Goal: Navigation & Orientation: Find specific page/section

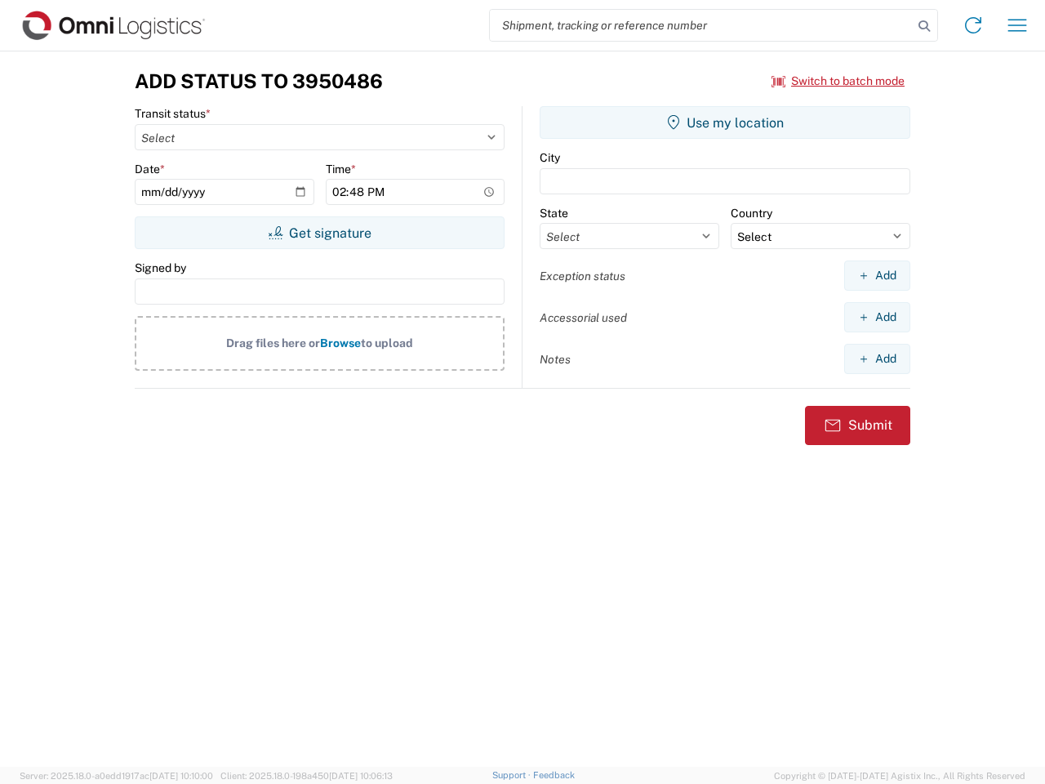
click at [702, 25] on input "search" at bounding box center [701, 25] width 423 height 31
click at [925, 26] on icon at bounding box center [924, 26] width 23 height 23
click at [974, 25] on icon at bounding box center [973, 25] width 26 height 26
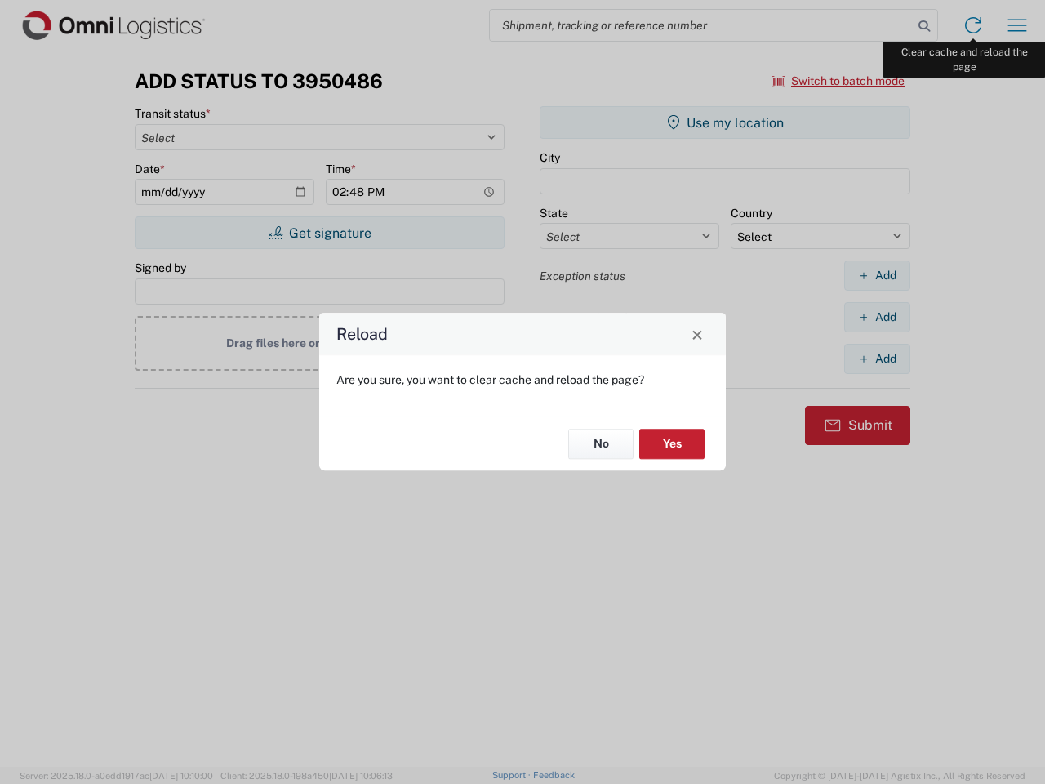
click at [1018, 25] on div "Reload Are you sure, you want to clear cache and reload the page? No Yes" at bounding box center [522, 392] width 1045 height 784
click at [839, 81] on div "Reload Are you sure, you want to clear cache and reload the page? No Yes" at bounding box center [522, 392] width 1045 height 784
click at [319, 233] on div "Reload Are you sure, you want to clear cache and reload the page? No Yes" at bounding box center [522, 392] width 1045 height 784
click at [725, 123] on div "Reload Are you sure, you want to clear cache and reload the page? No Yes" at bounding box center [522, 392] width 1045 height 784
click at [877, 275] on div "Reload Are you sure, you want to clear cache and reload the page? No Yes" at bounding box center [522, 392] width 1045 height 784
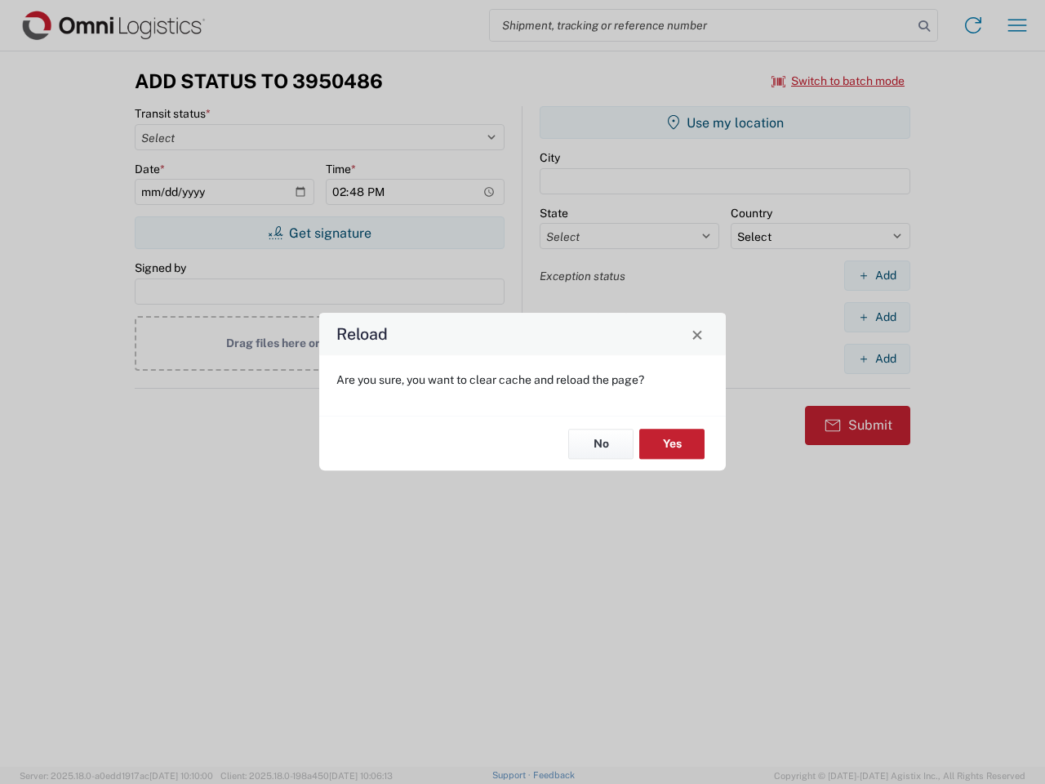
click at [877, 317] on div "Reload Are you sure, you want to clear cache and reload the page? No Yes" at bounding box center [522, 392] width 1045 height 784
click at [877, 359] on div "Reload Are you sure, you want to clear cache and reload the page? No Yes" at bounding box center [522, 392] width 1045 height 784
